Goal: Information Seeking & Learning: Learn about a topic

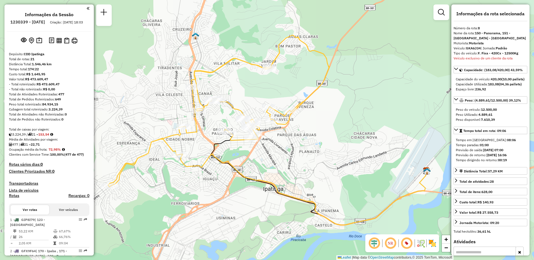
select select "**********"
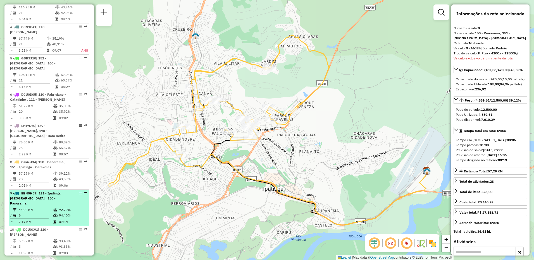
click at [42, 191] on span "| 121 - Ipatinga Cidade Nobre , 150 - Panorama" at bounding box center [35, 198] width 51 height 14
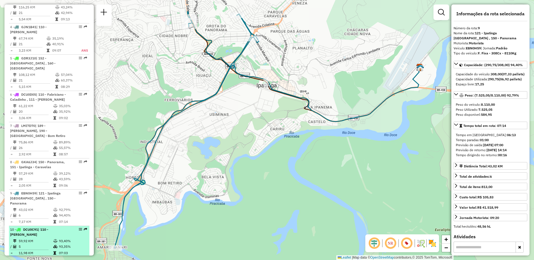
click at [38, 228] on span "DCU0C91" at bounding box center [30, 230] width 15 height 4
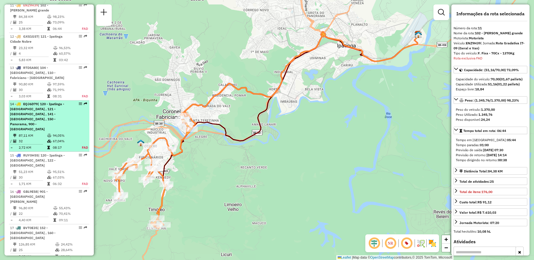
scroll to position [502, 0]
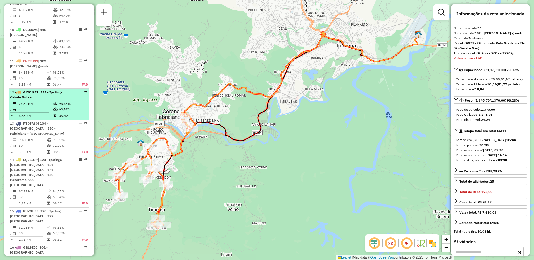
click at [39, 101] on td "23,32 KM" at bounding box center [35, 104] width 35 height 6
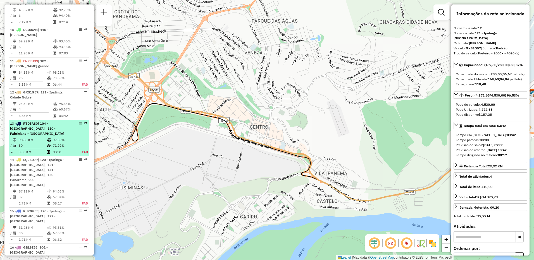
click at [39, 143] on td "30" at bounding box center [32, 146] width 28 height 6
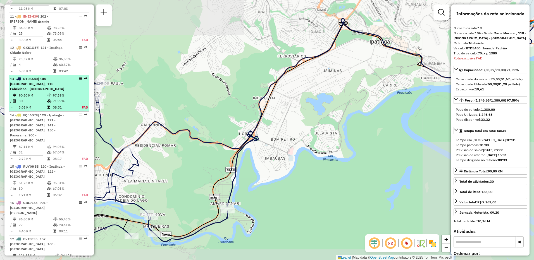
scroll to position [592, 0]
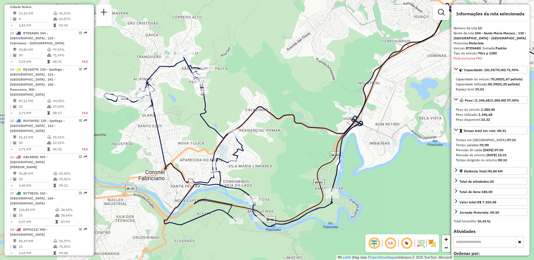
drag, startPoint x: 131, startPoint y: 159, endPoint x: 235, endPoint y: 144, distance: 105.6
click at [235, 144] on div "Janela de atendimento Grade de atendimento Capacidade Transportadoras Veículos …" at bounding box center [267, 130] width 534 height 260
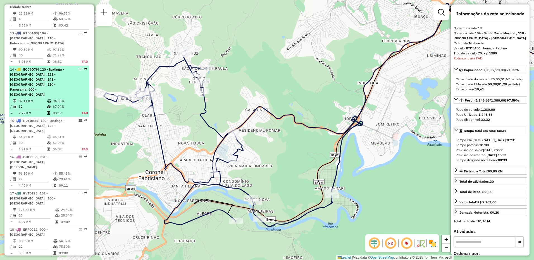
click at [30, 67] on span "| 120 - Ipatinga - Barra Alegre , 121 - Ipatinga Cidade Nobre , 141 - Santana d…" at bounding box center [37, 81] width 54 height 29
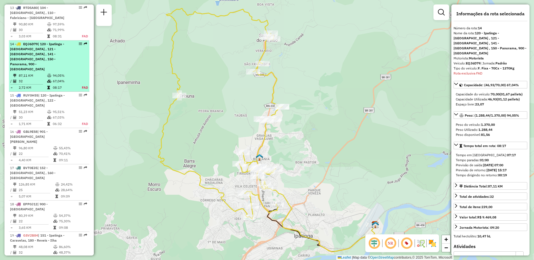
scroll to position [629, 0]
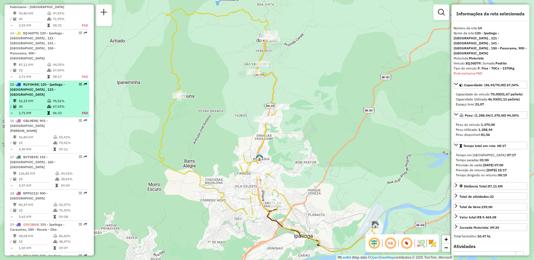
click at [32, 98] on td "51,23 KM" at bounding box center [32, 101] width 28 height 6
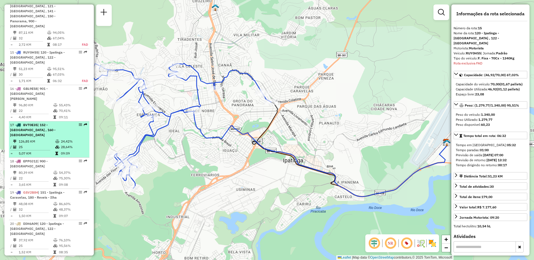
scroll to position [667, 0]
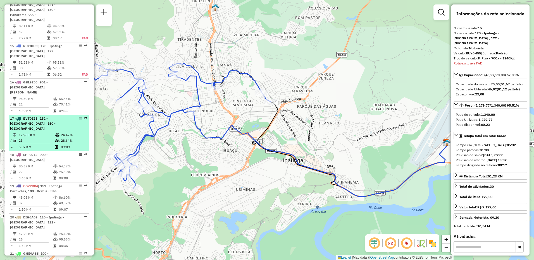
click at [30, 138] on td "25" at bounding box center [36, 141] width 37 height 6
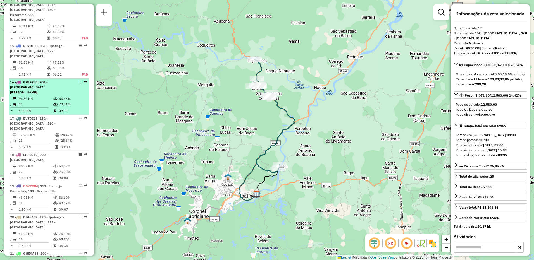
click at [30, 108] on td "4,40 KM" at bounding box center [35, 111] width 35 height 6
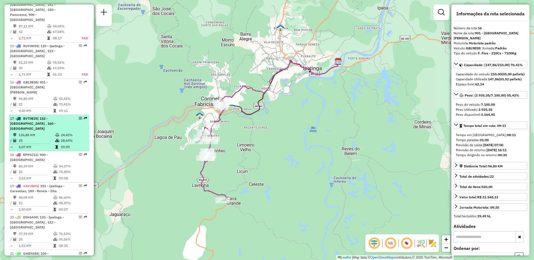
click at [29, 132] on td "126,85 KM" at bounding box center [36, 135] width 37 height 6
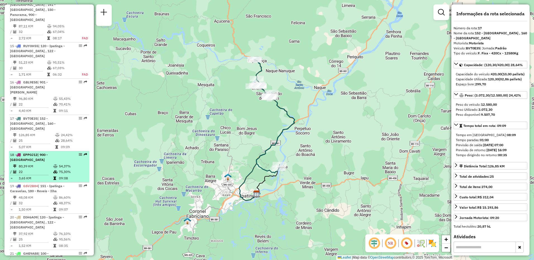
click at [35, 164] on td "80,39 KM" at bounding box center [35, 167] width 35 height 6
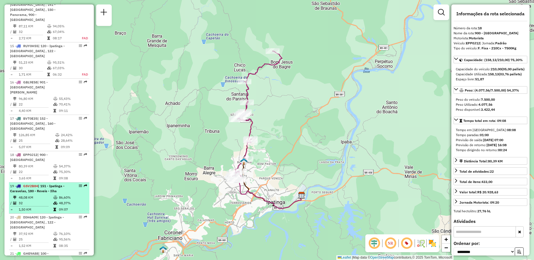
click at [37, 183] on li "19 - GSV2B84 | 151 - Ipatinga - Caravelas, 180 - Reveis - Ilha 48,08 KM 86,60% …" at bounding box center [49, 198] width 80 height 31
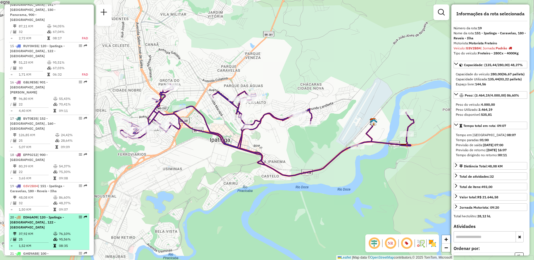
click at [40, 215] on span "| 120 - Ipatinga - Barra Alegre , 122 - Bom Jardim Esperança" at bounding box center [37, 222] width 54 height 14
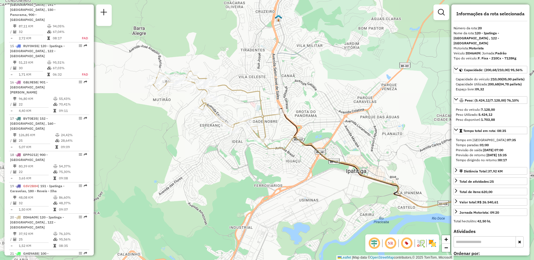
drag, startPoint x: 141, startPoint y: 163, endPoint x: 205, endPoint y: 172, distance: 64.6
click at [205, 172] on div "Janela de atendimento Grade de atendimento Capacidade Transportadoras Veículos …" at bounding box center [267, 130] width 534 height 260
click at [49, 252] on span "| 100 - Antônio Dias , 101 - Timóteo Cachoeiro do vale" at bounding box center [29, 259] width 39 height 14
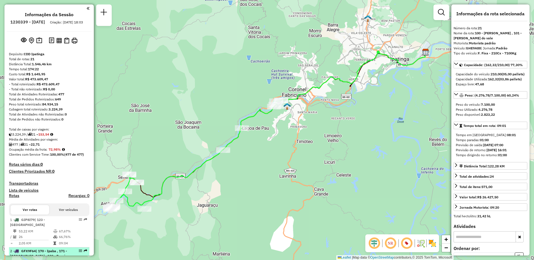
scroll to position [140, 0]
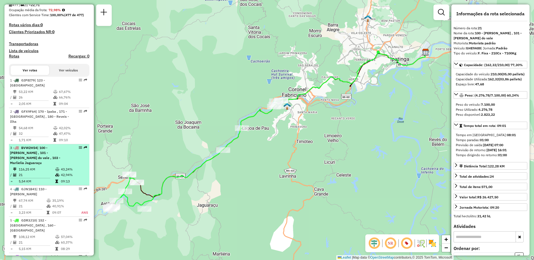
click at [44, 154] on span "| 100 - Antônio Dias , 101 - Timóteo Cachoeiro do vale , 103 - Marlielia Jaguar…" at bounding box center [35, 155] width 50 height 19
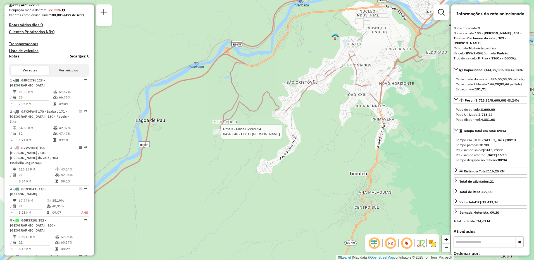
click at [220, 135] on div at bounding box center [220, 132] width 14 height 6
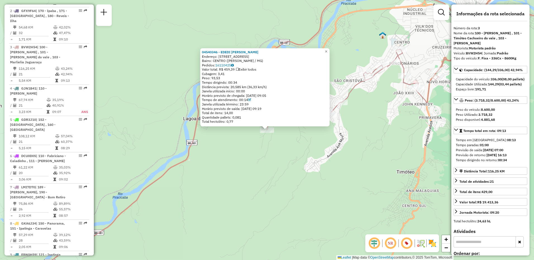
scroll to position [275, 0]
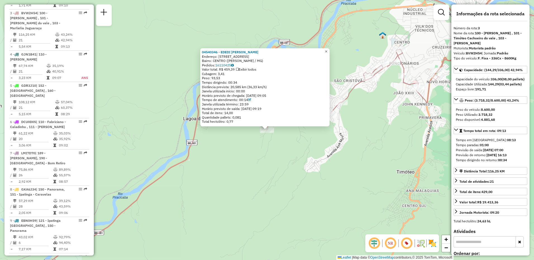
click at [327, 51] on span "×" at bounding box center [326, 51] width 3 height 5
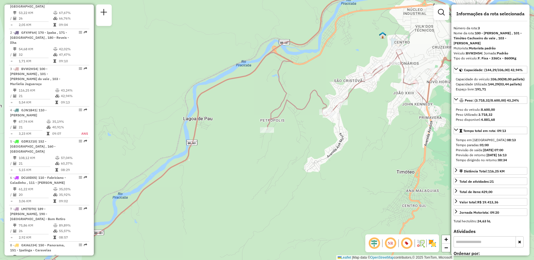
scroll to position [191, 0]
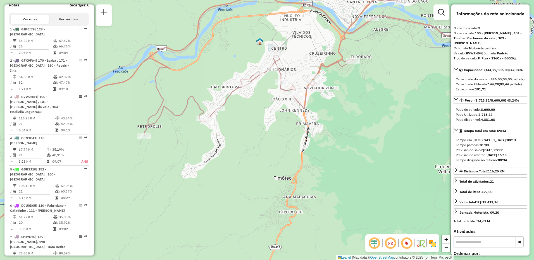
drag, startPoint x: 278, startPoint y: 141, endPoint x: 156, endPoint y: 147, distance: 123.1
click at [156, 147] on div "Janela de atendimento Grade de atendimento Capacidade Transportadoras Veículos …" at bounding box center [267, 130] width 534 height 260
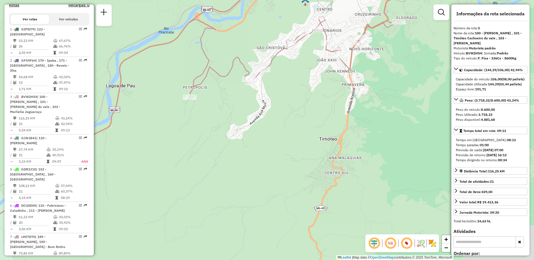
drag, startPoint x: 175, startPoint y: 118, endPoint x: 225, endPoint y: 75, distance: 66.2
click at [225, 75] on icon at bounding box center [222, 76] width 460 height 283
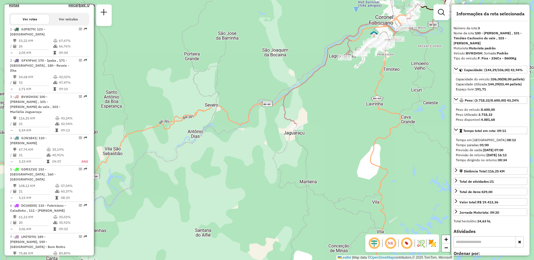
drag, startPoint x: 172, startPoint y: 172, endPoint x: 309, endPoint y: 111, distance: 149.4
click at [309, 111] on div "Janela de atendimento Grade de atendimento Capacidade Transportadoras Veículos …" at bounding box center [267, 130] width 534 height 260
